Goal: Check status: Check status

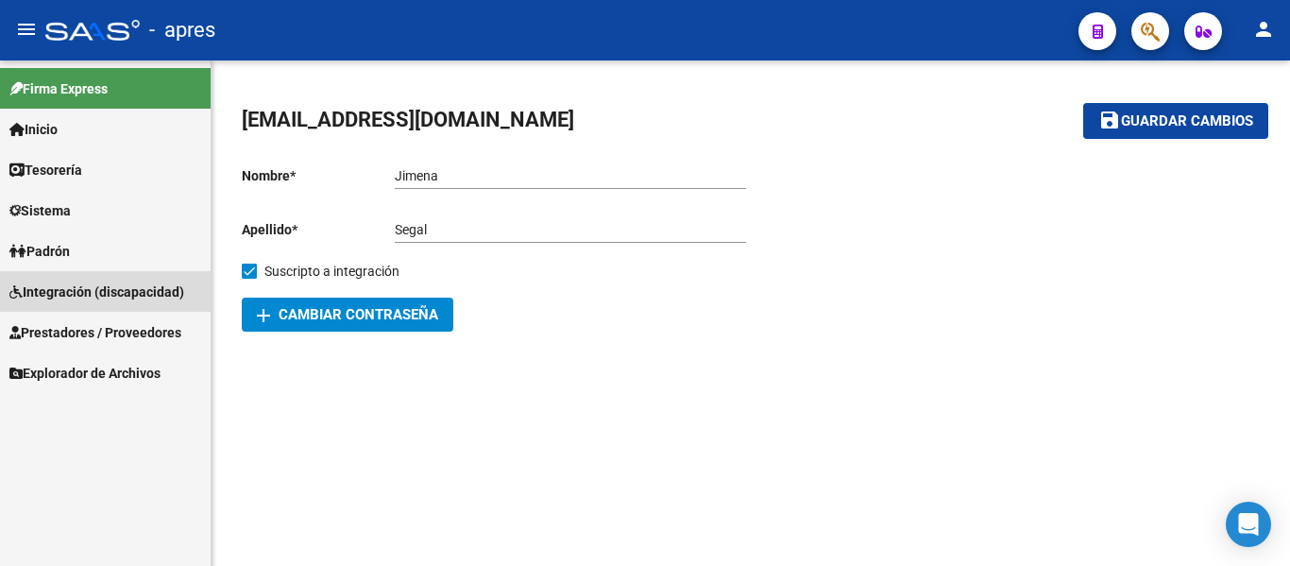
click at [116, 301] on span "Integración (discapacidad)" at bounding box center [96, 291] width 175 height 21
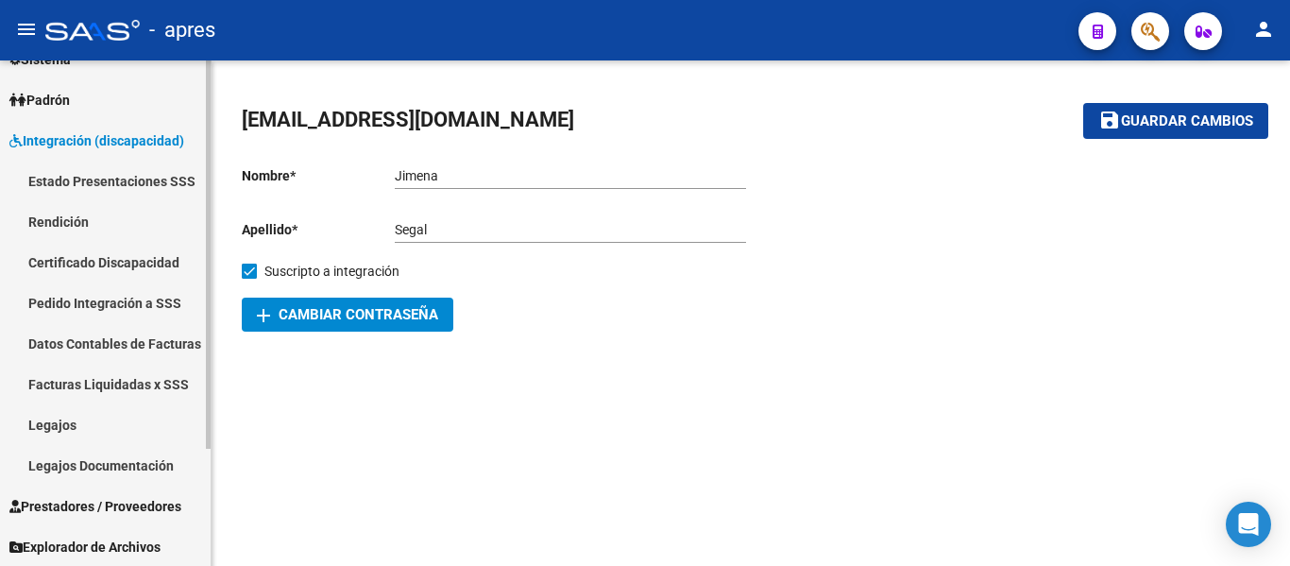
scroll to position [152, 0]
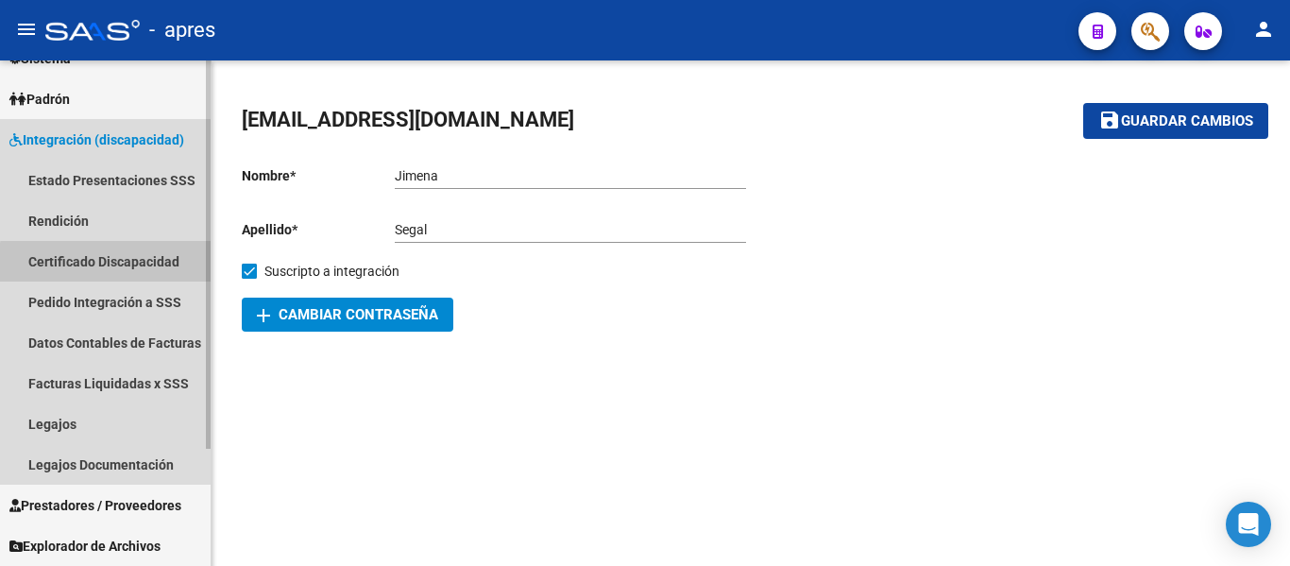
click at [134, 264] on link "Certificado Discapacidad" at bounding box center [105, 261] width 211 height 41
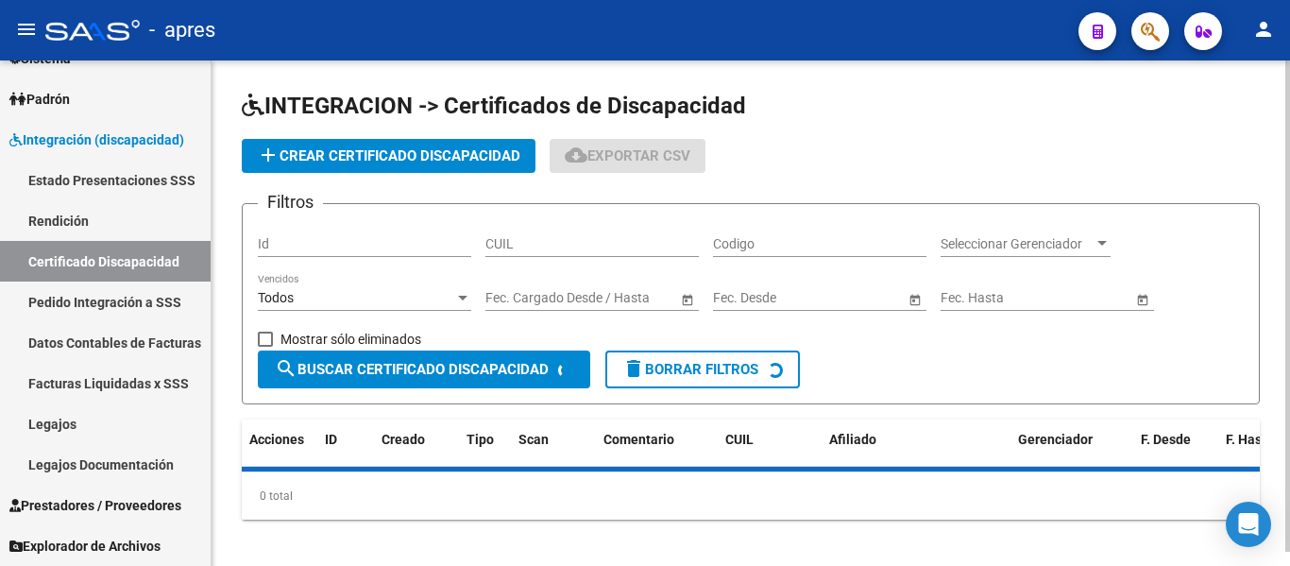
click at [550, 251] on input "CUIL" at bounding box center [591, 244] width 213 height 16
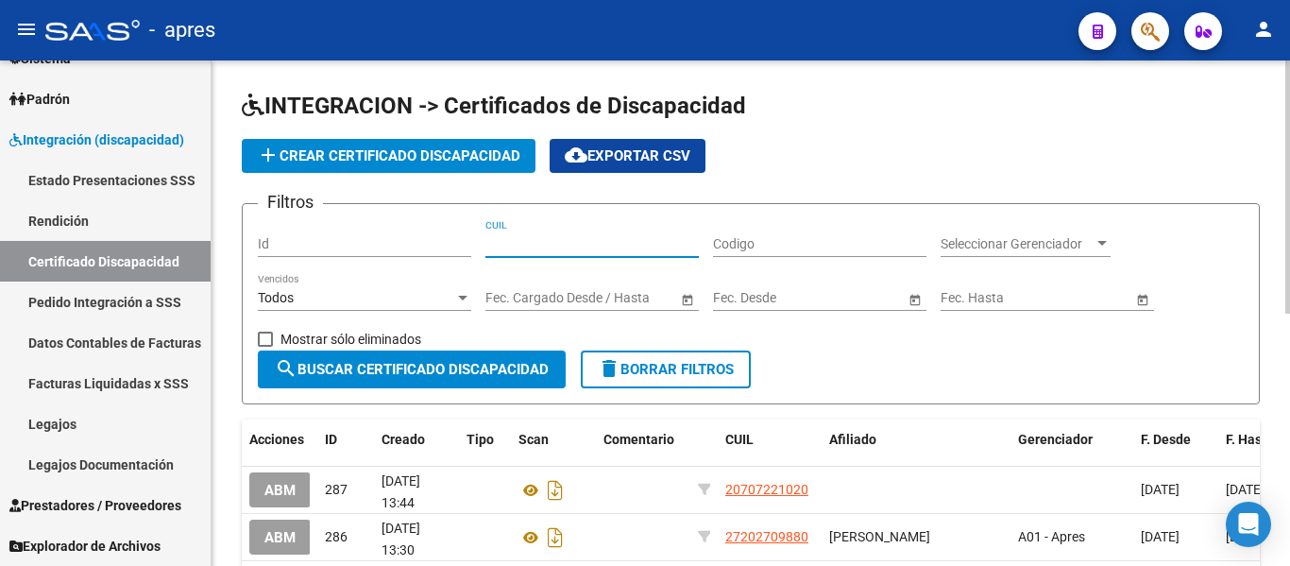
paste input "27-58615453-8"
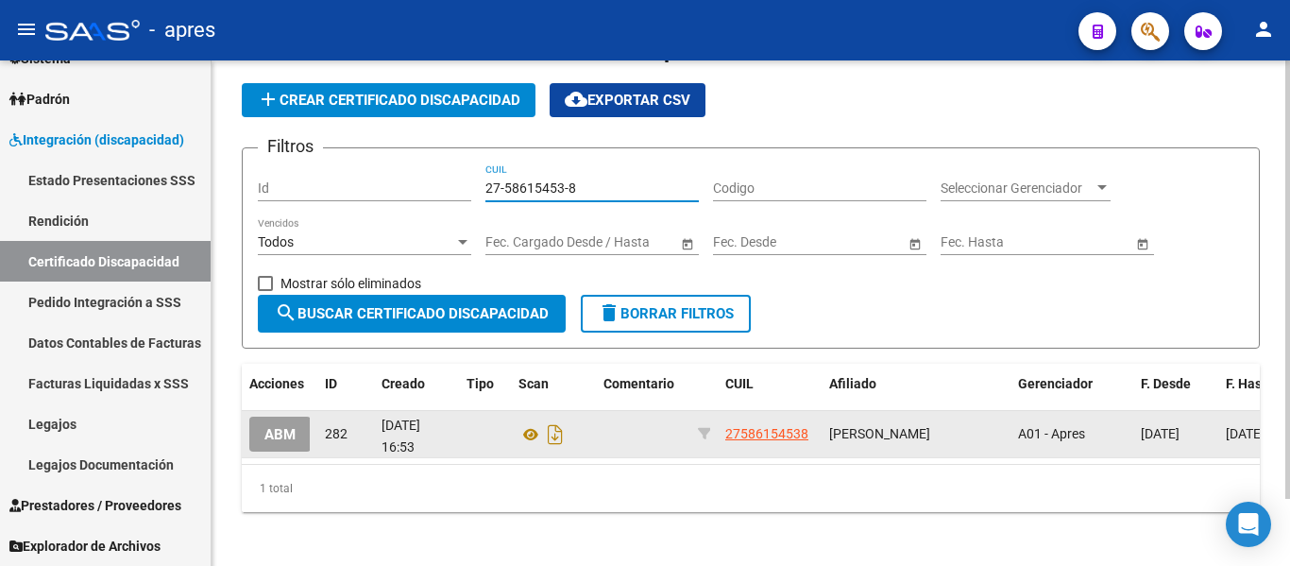
scroll to position [77, 0]
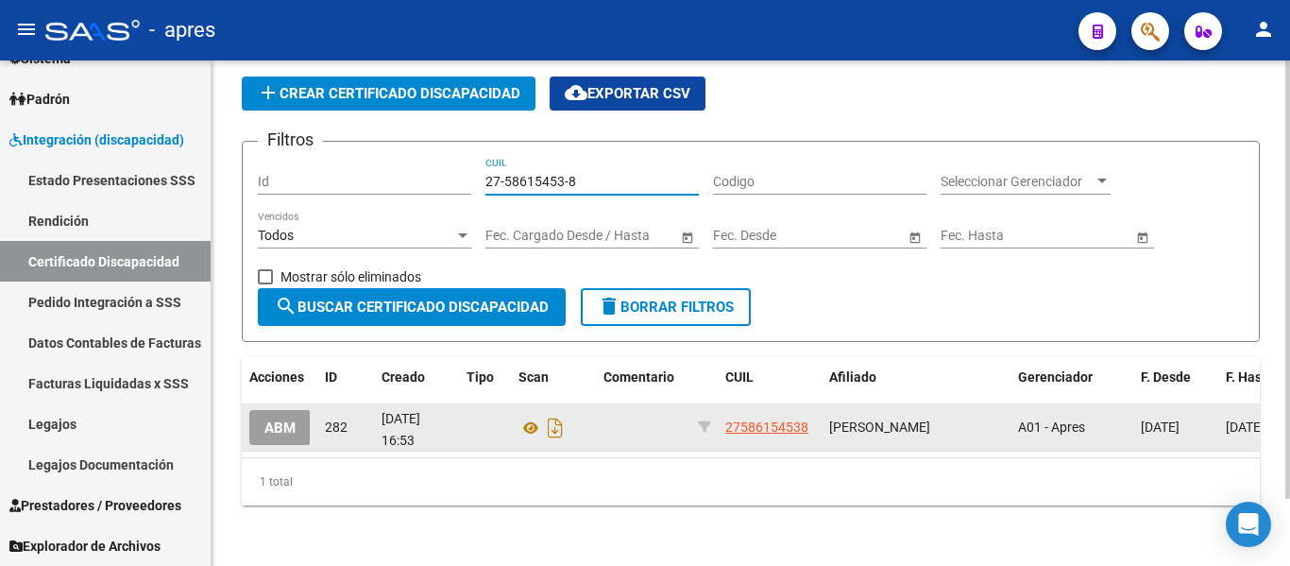
type input "27-58615453-8"
click at [283, 419] on span "ABM" at bounding box center [279, 427] width 31 height 17
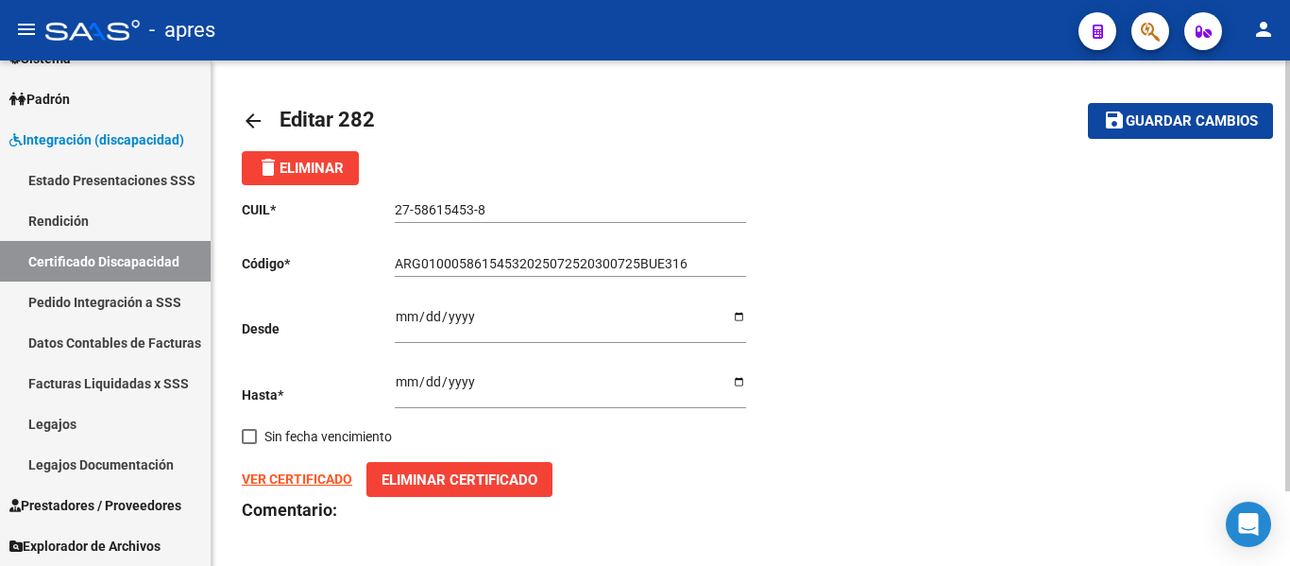
click at [240, 115] on div "arrow_back Editar 282 save Guardar cambios delete Eliminar CUIL * 27-58615453-8…" at bounding box center [750, 356] width 1078 height 593
click at [253, 121] on mat-icon "arrow_back" at bounding box center [253, 121] width 23 height 23
